Goal: Transaction & Acquisition: Purchase product/service

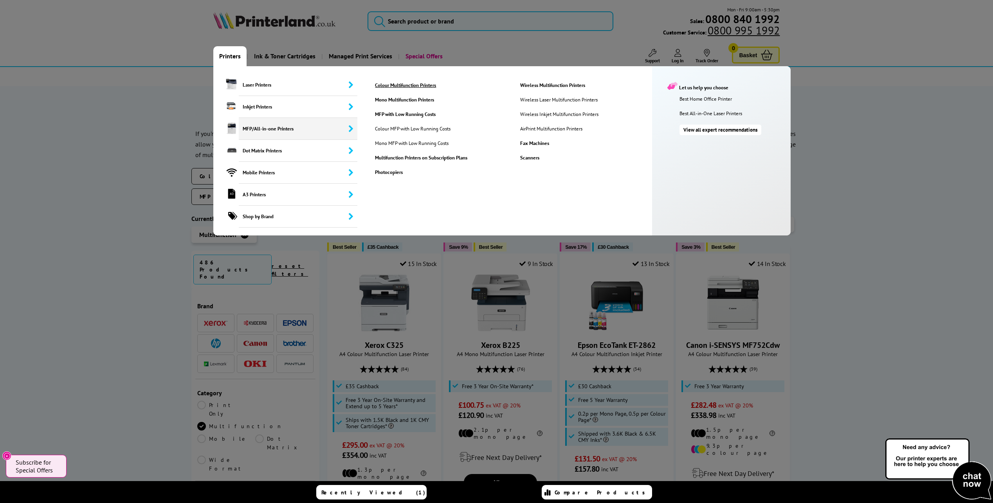
click at [402, 84] on link "Colour Multifunction Printers" at bounding box center [441, 85] width 144 height 7
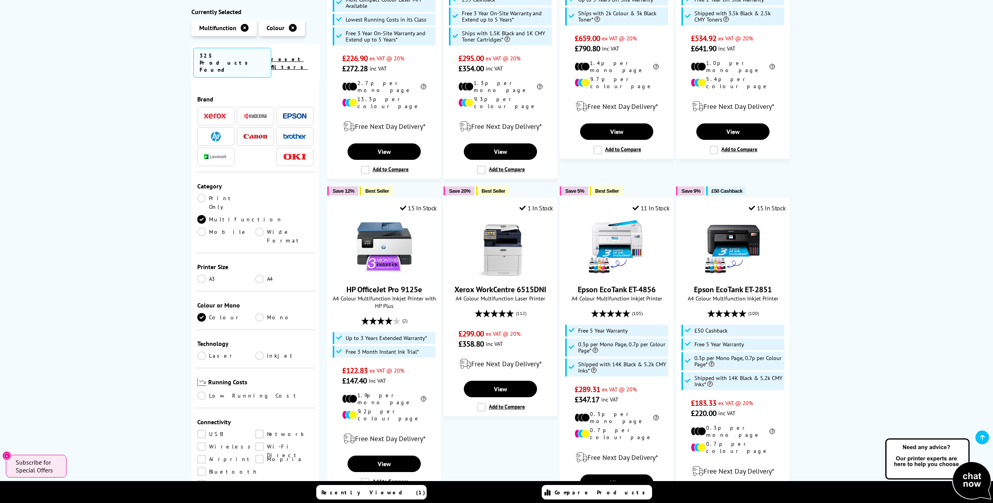
scroll to position [352, 0]
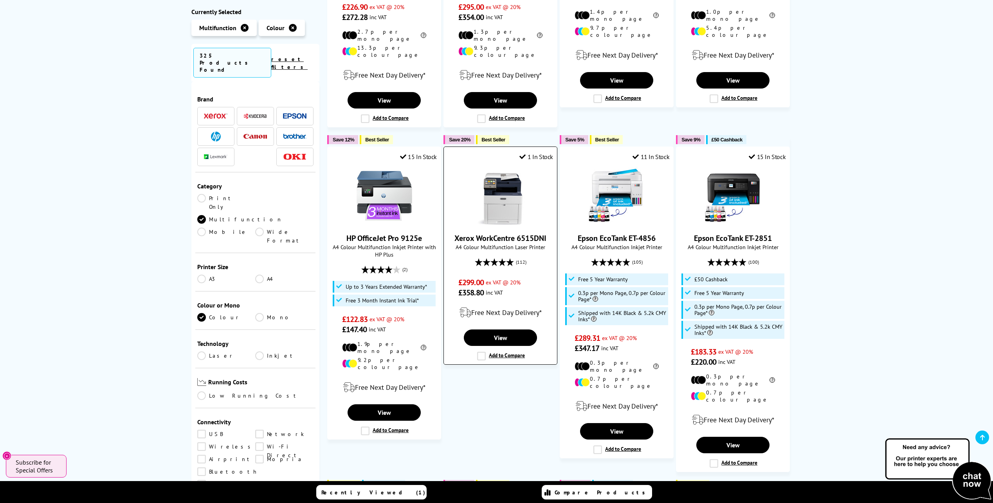
click at [506, 233] on link "Xerox WorkCentre 6515DNI" at bounding box center [500, 238] width 92 height 10
